Goal: Information Seeking & Learning: Learn about a topic

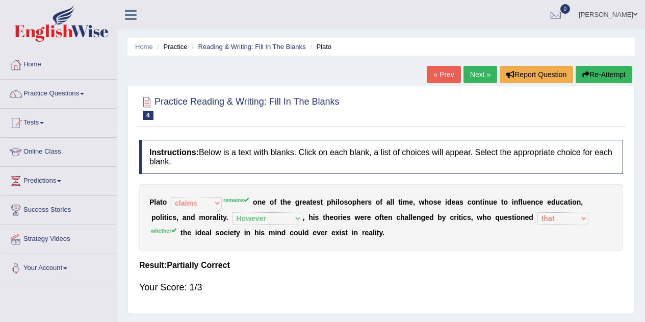
select select "claims"
select select "However"
select select "that"
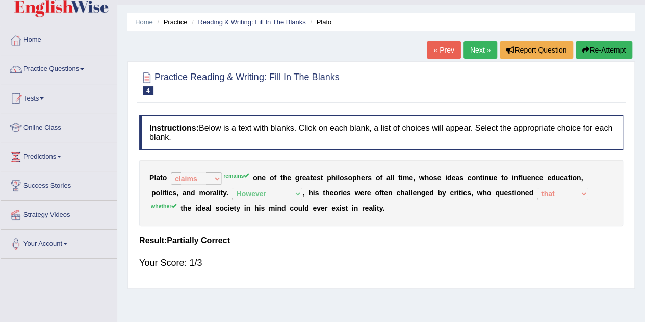
scroll to position [25, 0]
click at [55, 124] on link "Online Class" at bounding box center [59, 125] width 116 height 25
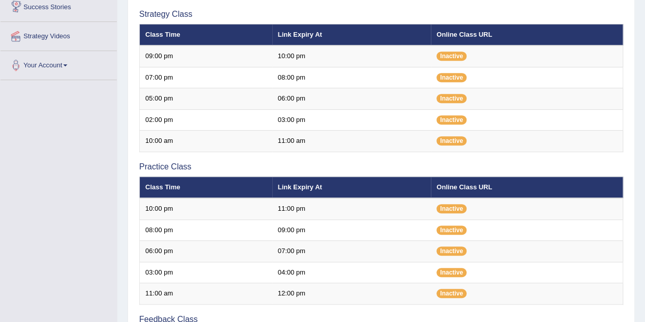
scroll to position [203, 0]
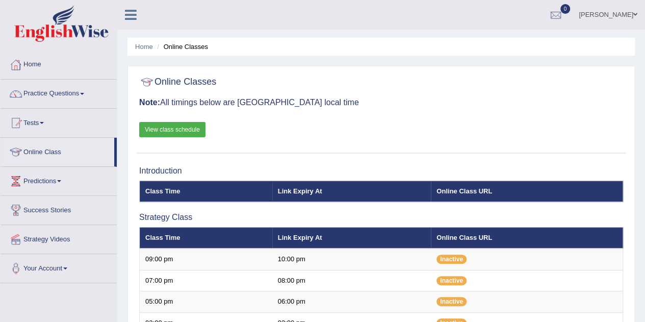
click at [164, 126] on link "View class schedule" at bounding box center [172, 129] width 66 height 15
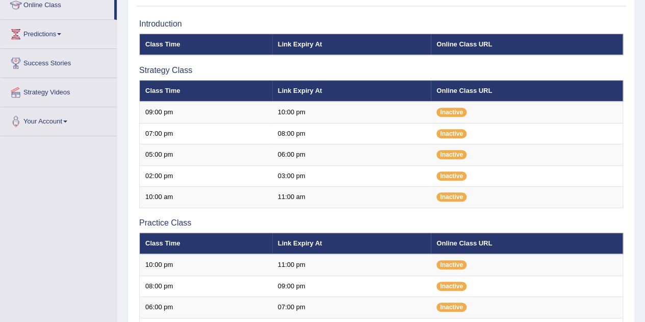
scroll to position [145, 0]
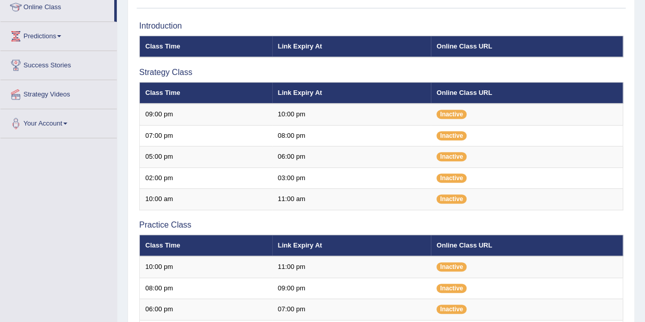
click at [181, 160] on td "05:00 pm" at bounding box center [206, 156] width 133 height 21
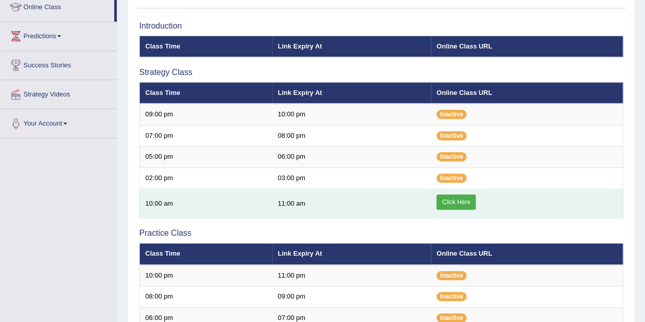
click at [447, 203] on link "Click Here" at bounding box center [455, 201] width 39 height 15
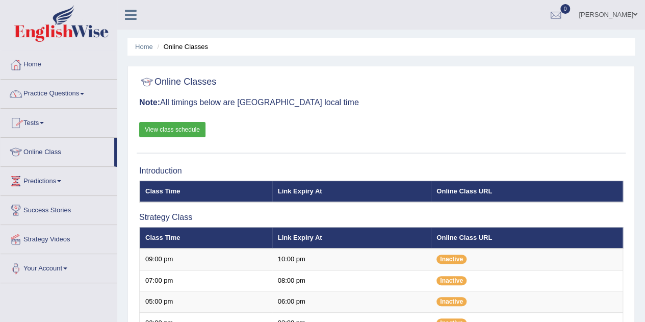
click at [54, 95] on link "Practice Questions" at bounding box center [59, 92] width 116 height 25
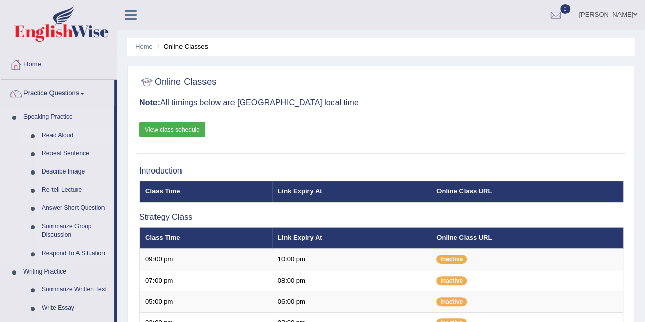
click at [63, 135] on link "Read Aloud" at bounding box center [75, 135] width 77 height 18
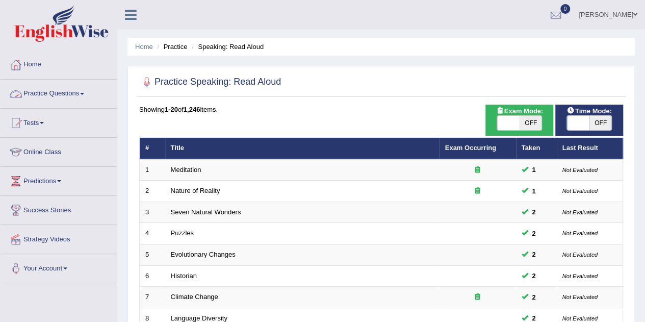
click at [56, 97] on link "Practice Questions" at bounding box center [59, 92] width 116 height 25
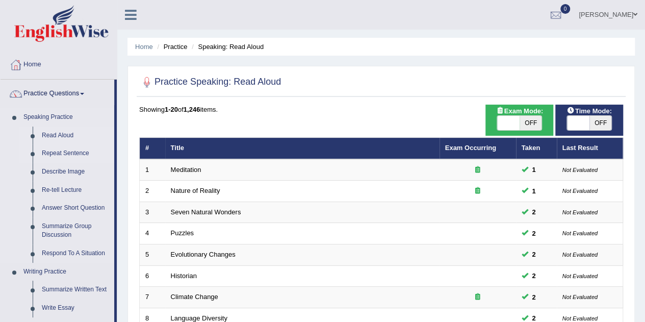
click at [65, 152] on link "Repeat Sentence" at bounding box center [75, 153] width 77 height 18
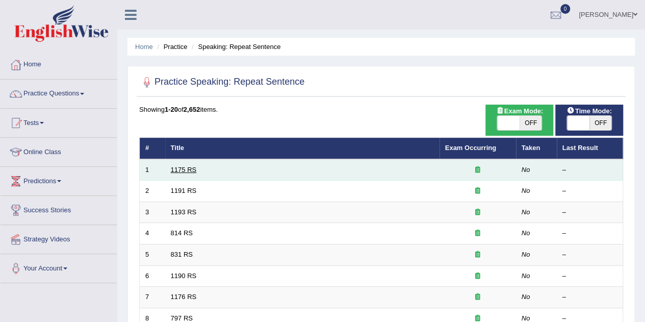
click at [193, 171] on link "1175 RS" at bounding box center [184, 170] width 26 height 8
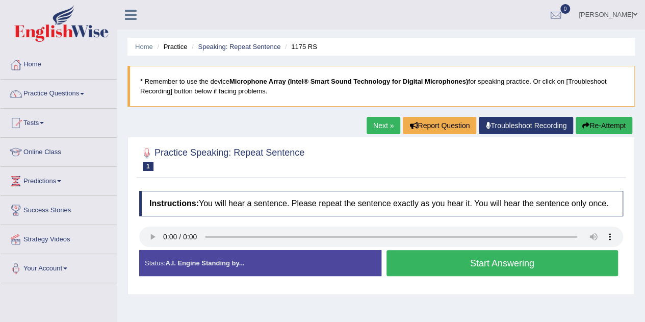
click at [437, 263] on button "Start Answering" at bounding box center [503, 263] width 232 height 26
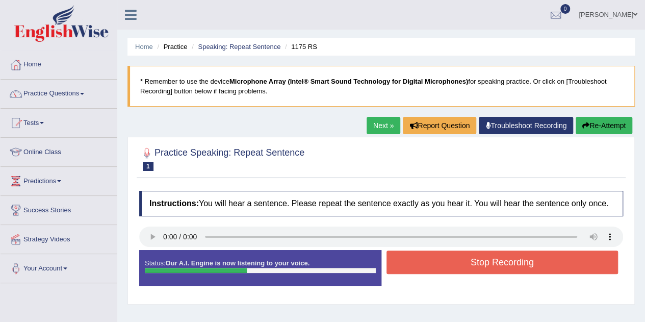
click at [437, 263] on button "Stop Recording" at bounding box center [503, 261] width 232 height 23
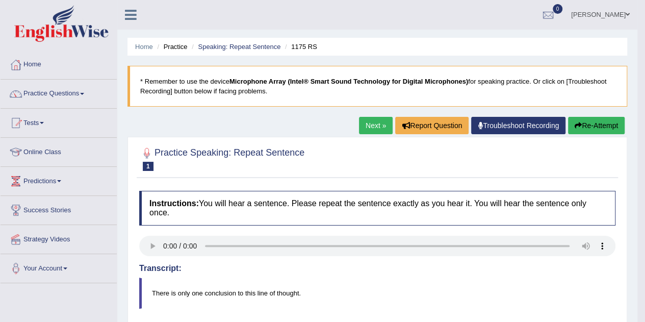
click at [601, 129] on button "Re-Attempt" at bounding box center [596, 125] width 57 height 17
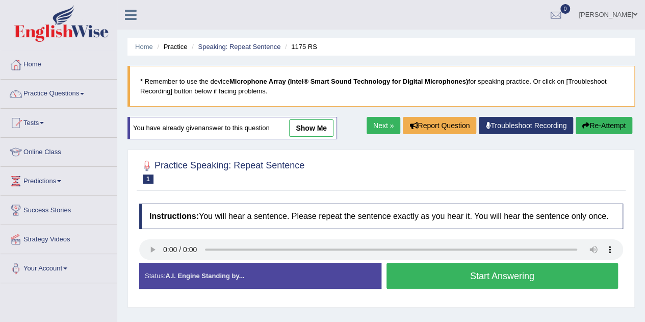
click at [450, 276] on button "Start Answering" at bounding box center [503, 276] width 232 height 26
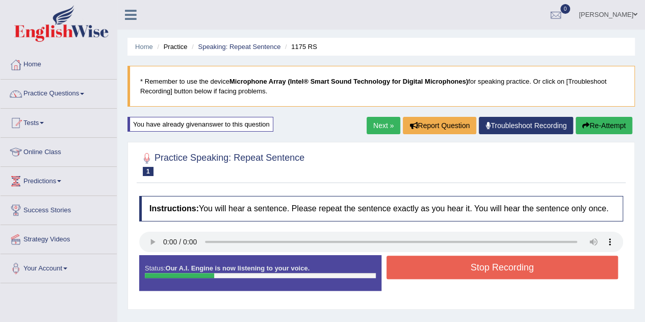
click at [429, 260] on button "Stop Recording" at bounding box center [503, 266] width 232 height 23
